Goal: Find specific page/section

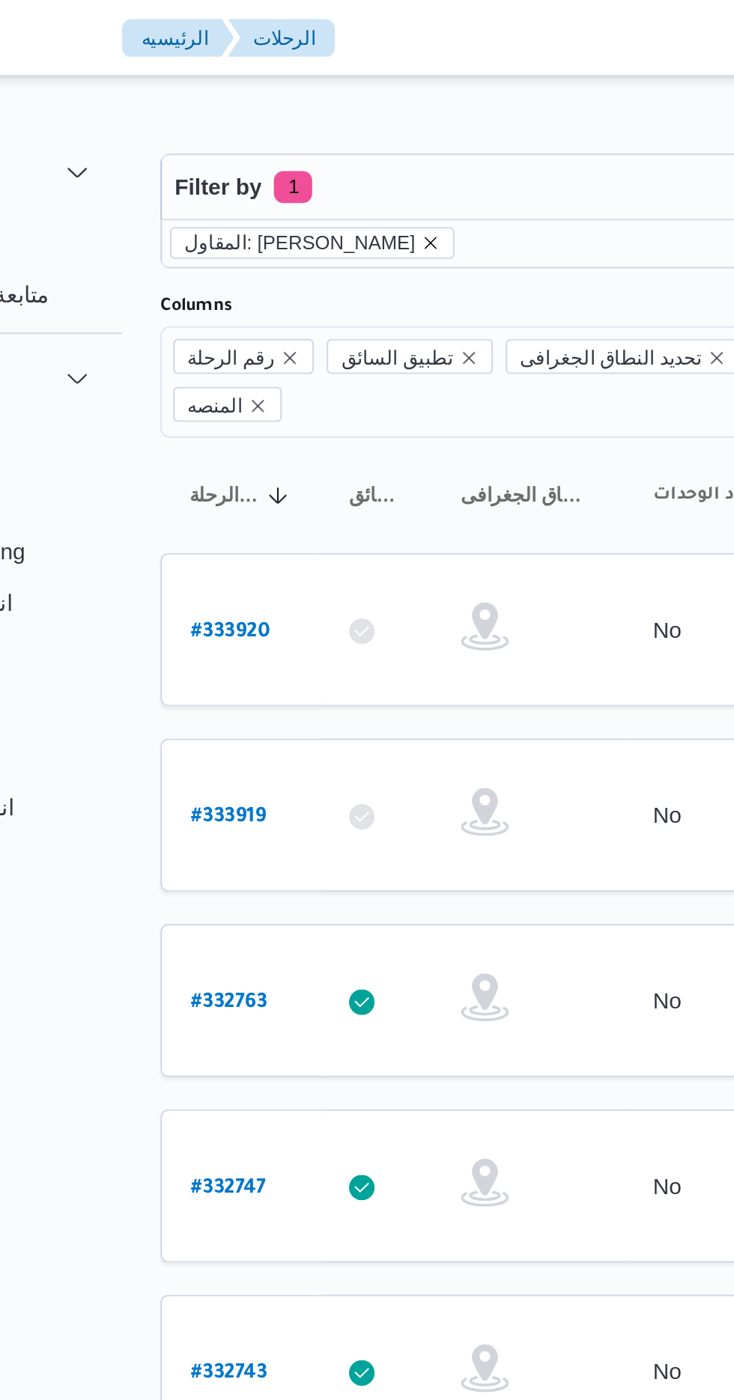
click at [326, 113] on icon "remove selected entity" at bounding box center [321, 113] width 9 height 9
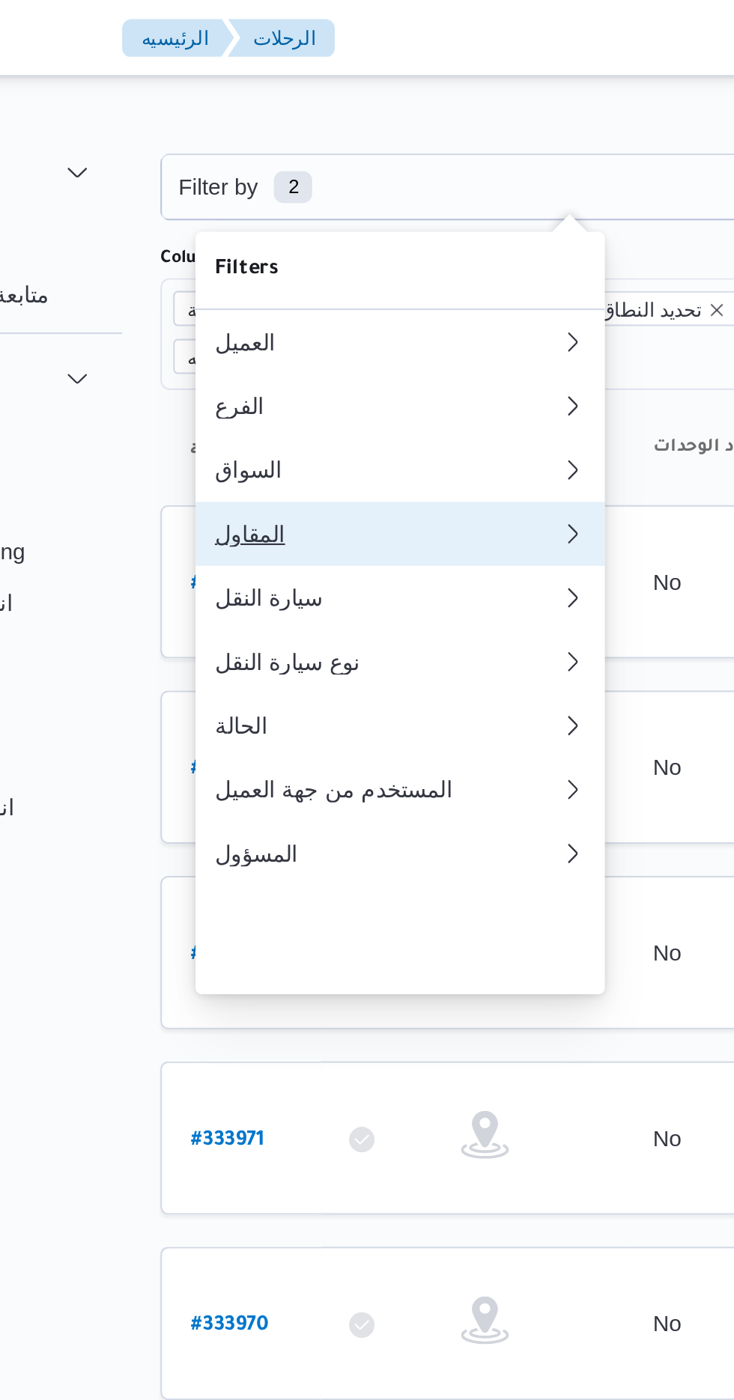
click at [302, 256] on div "المقاول" at bounding box center [298, 250] width 156 height 12
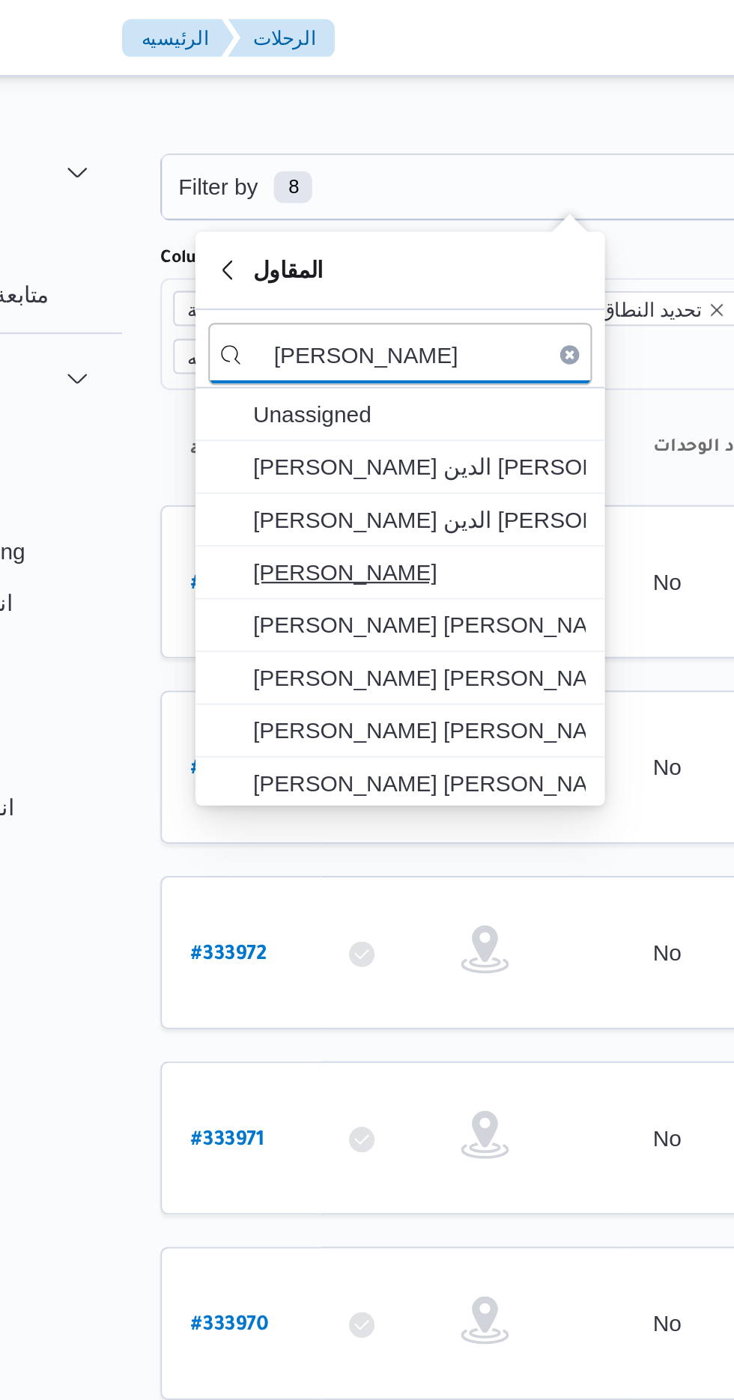
type input "[PERSON_NAME]"
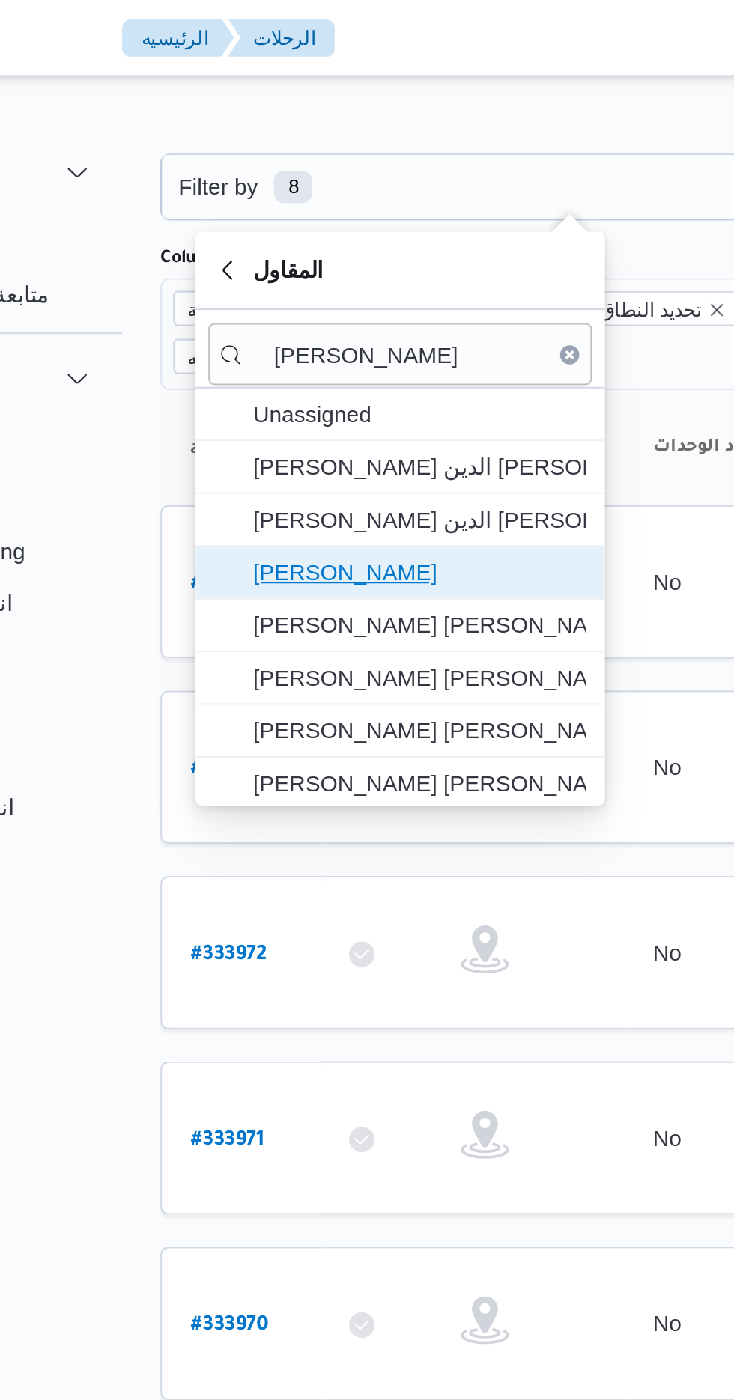
click at [347, 263] on span "[PERSON_NAME]" at bounding box center [316, 268] width 156 height 18
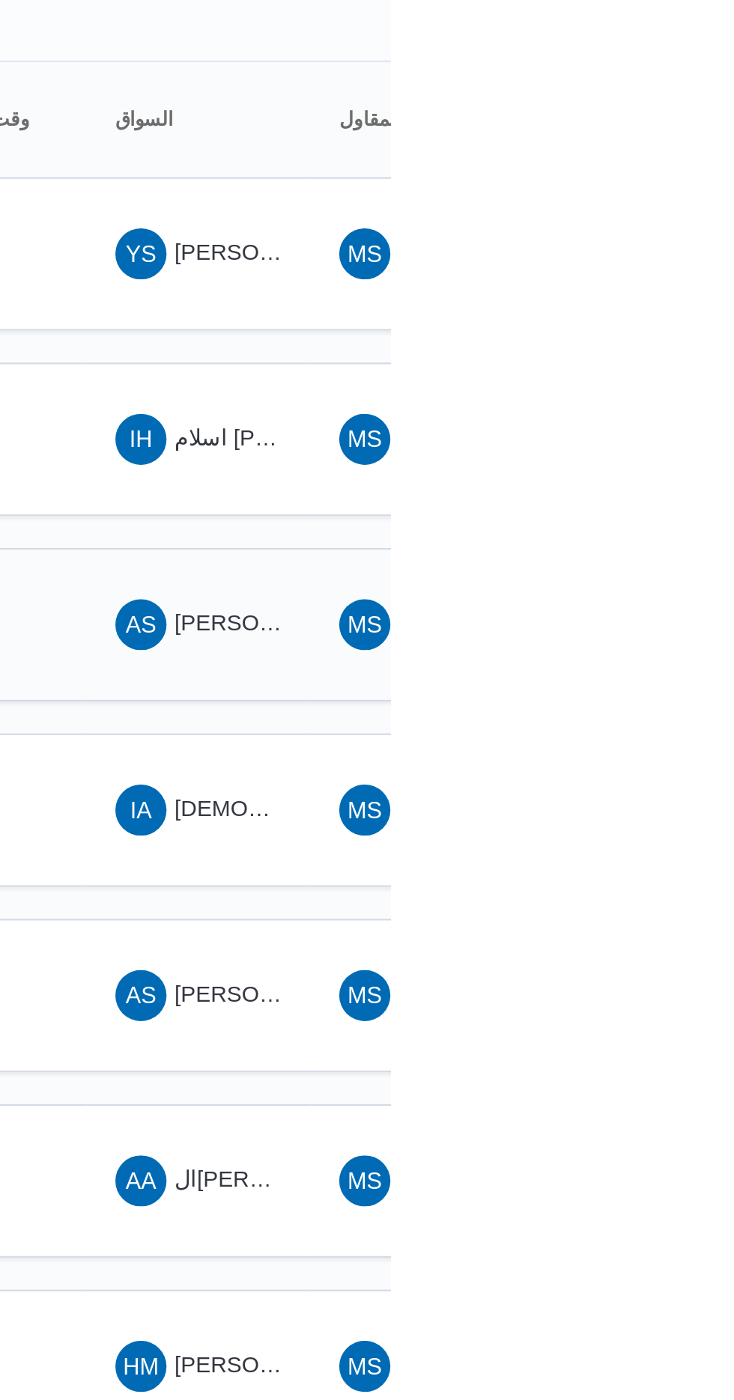
click at [659, 462] on span "[PERSON_NAME]" at bounding box center [675, 468] width 86 height 12
